Goal: Find contact information: Find contact information

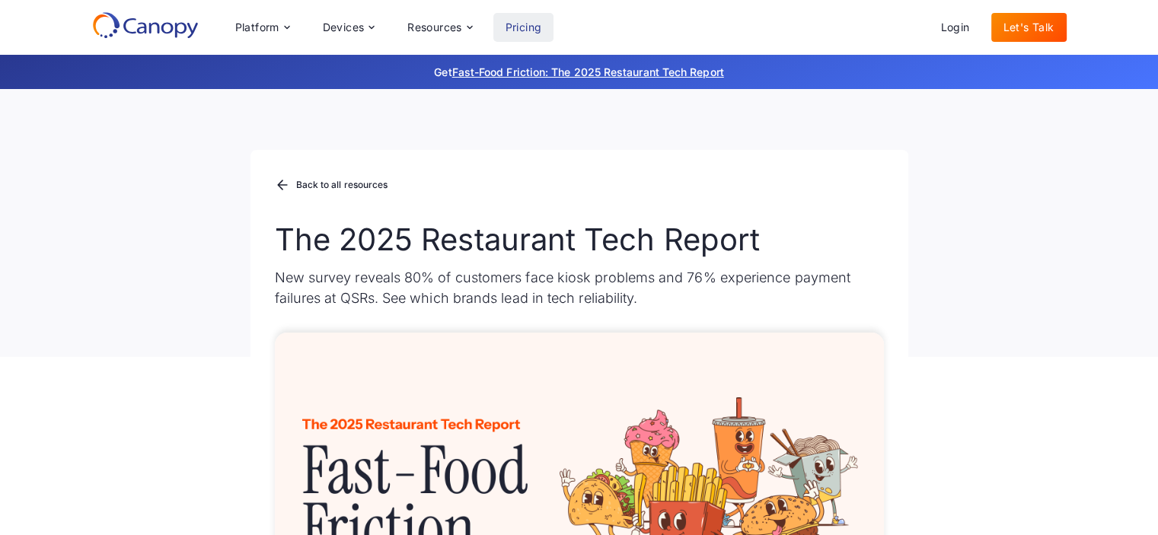
click at [529, 28] on link "Pricing" at bounding box center [524, 27] width 61 height 29
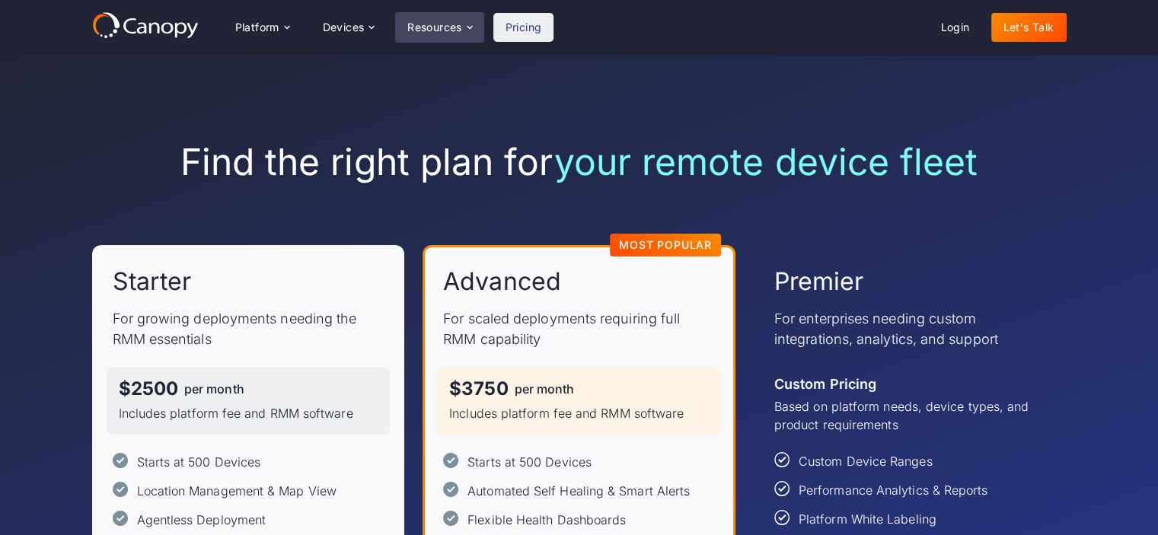
click at [445, 25] on div "Resources" at bounding box center [434, 27] width 55 height 11
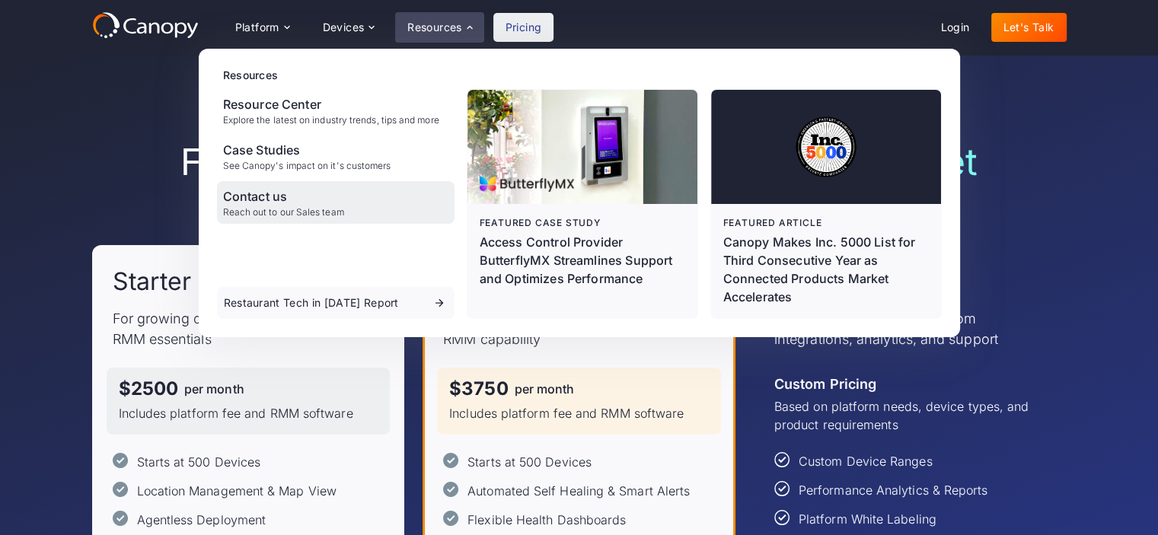
click at [271, 203] on div "Contact us" at bounding box center [283, 196] width 121 height 18
